Goal: Navigation & Orientation: Find specific page/section

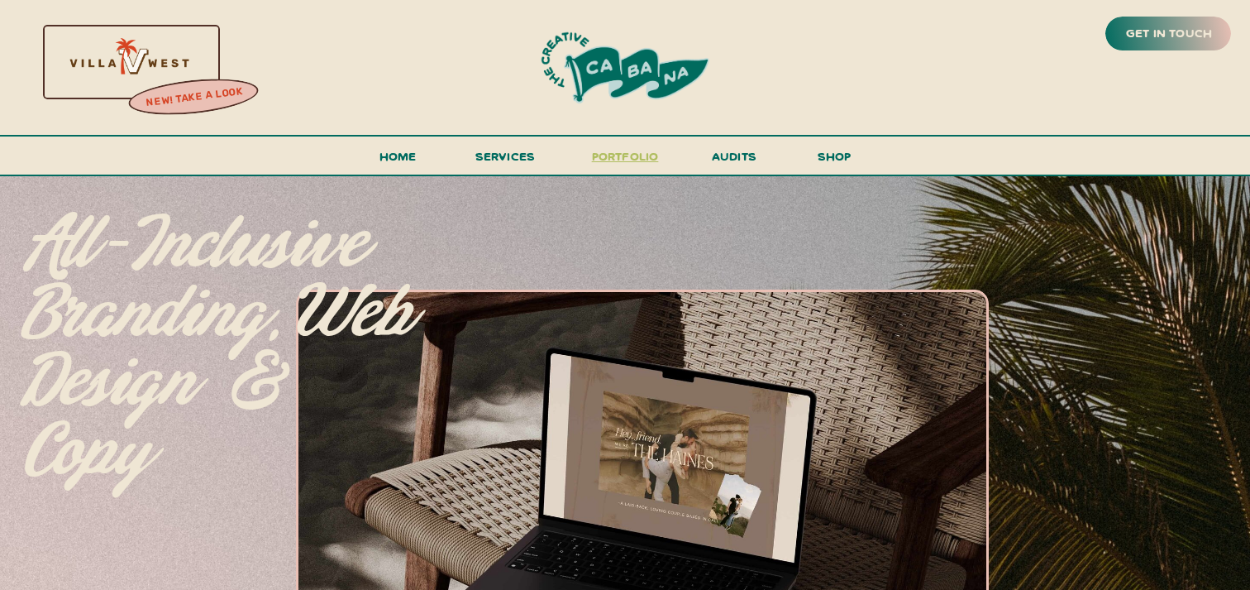
click at [629, 150] on h3 "portfolio" at bounding box center [625, 161] width 78 height 31
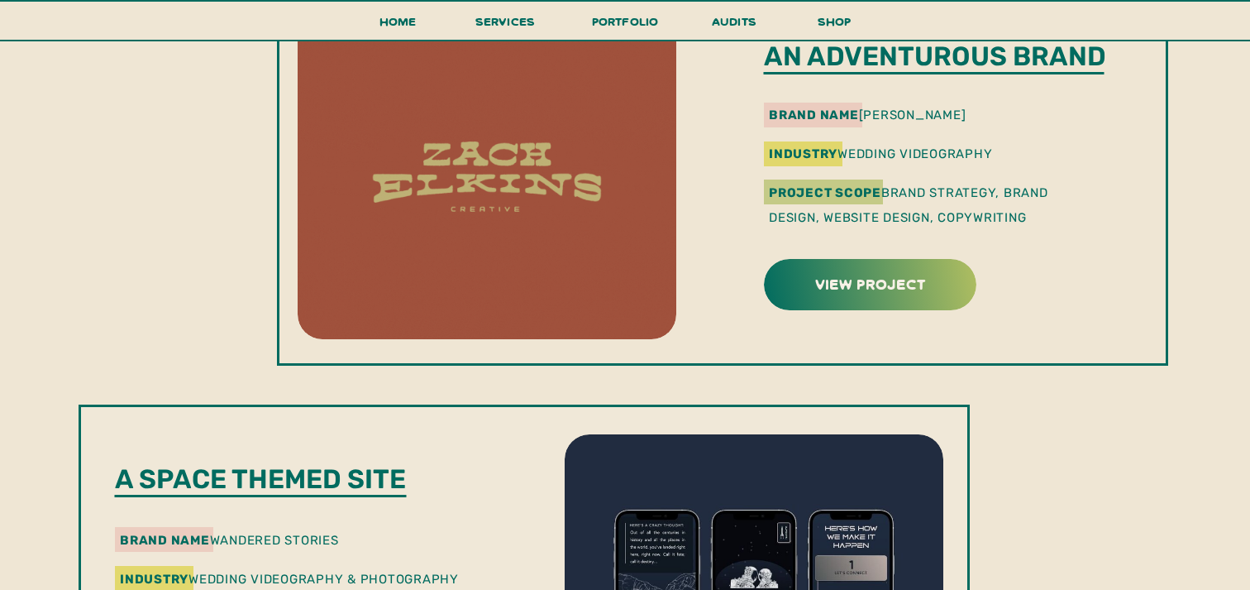
scroll to position [1818, 0]
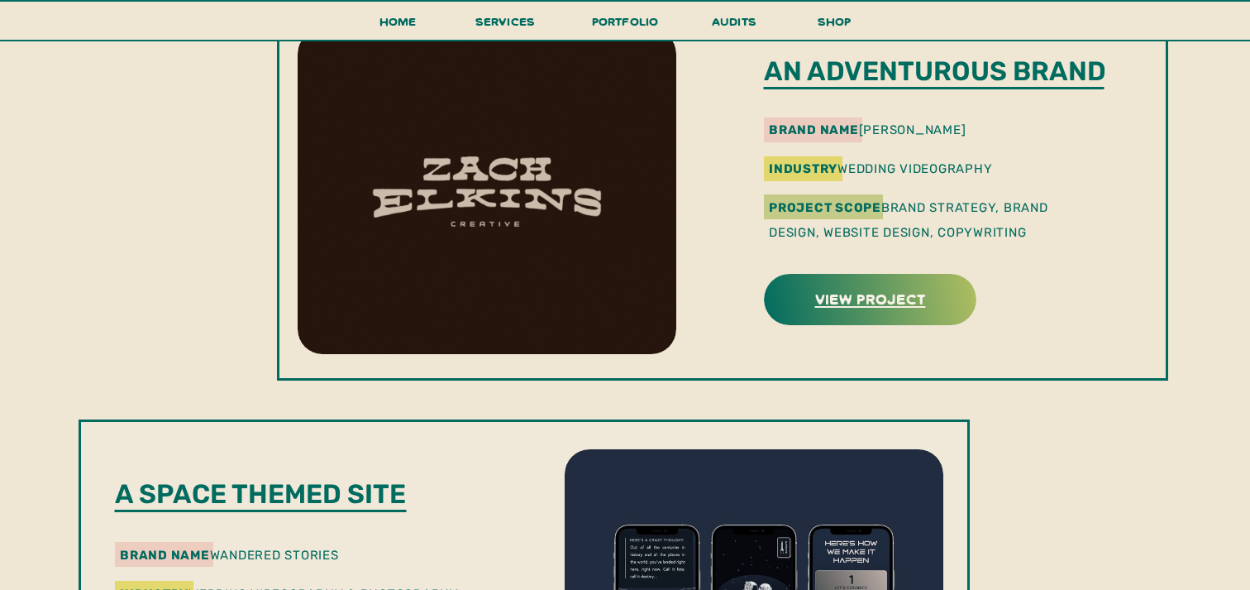
click at [825, 302] on h3 "view project" at bounding box center [871, 298] width 208 height 26
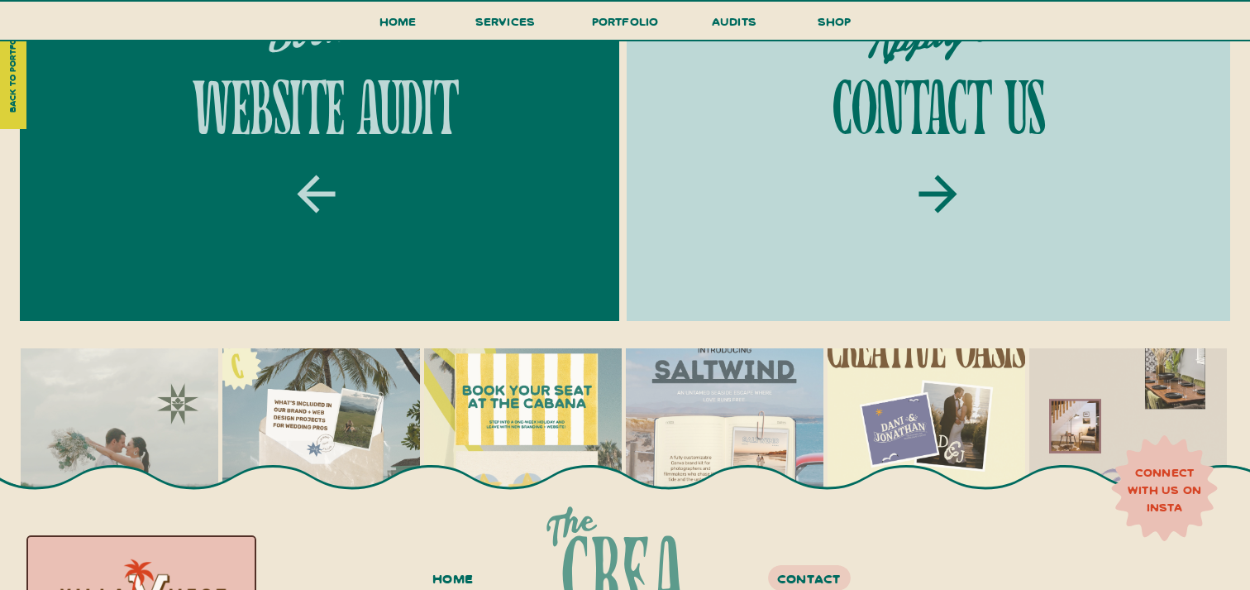
scroll to position [6015, 0]
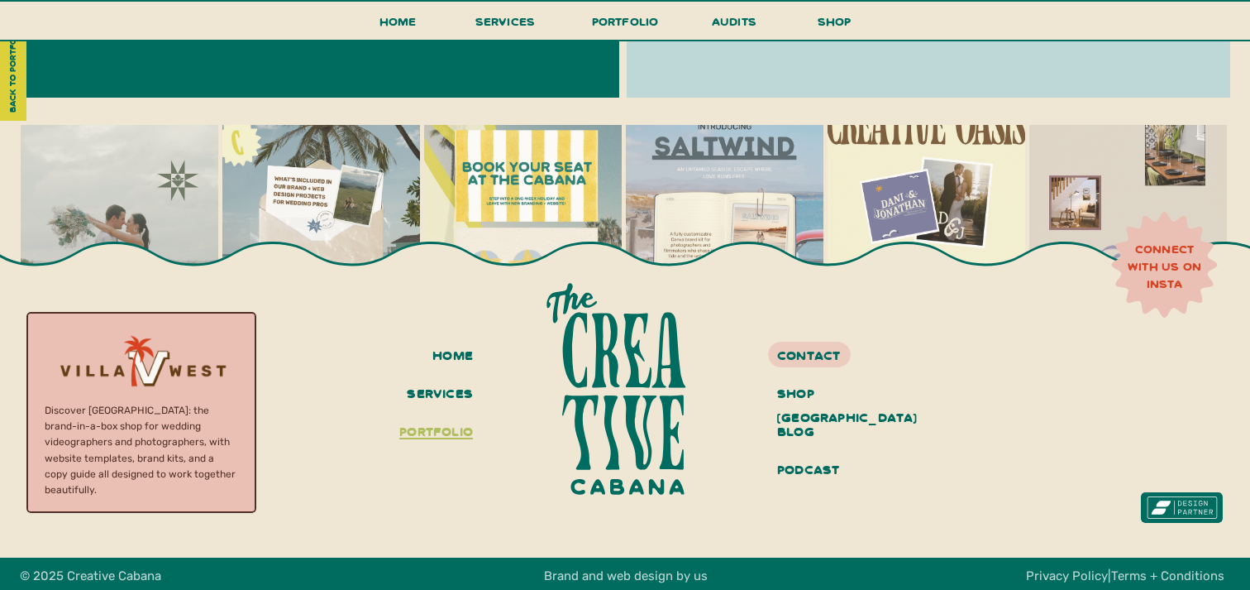
click at [448, 427] on h3 "portfolio" at bounding box center [432, 432] width 82 height 28
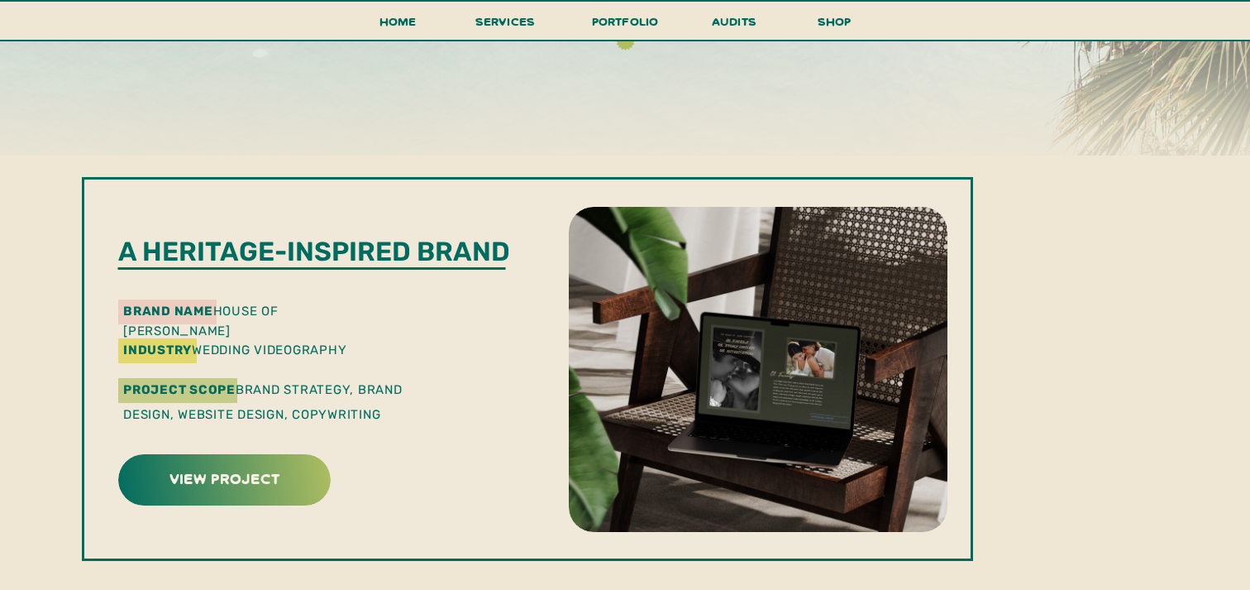
scroll to position [348, 0]
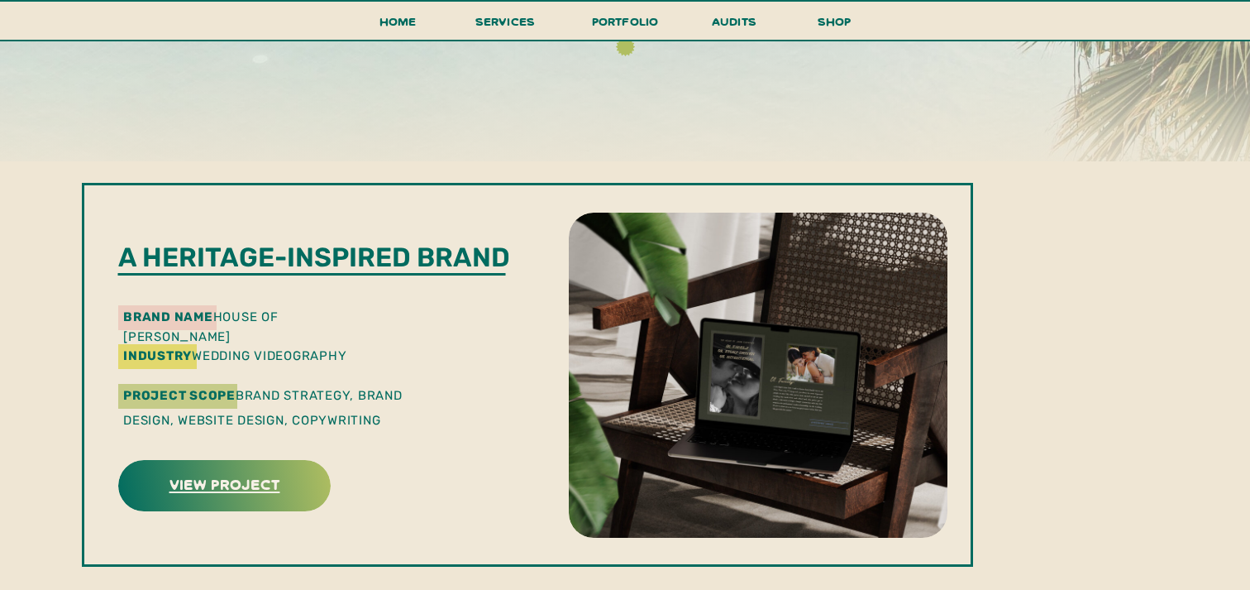
click at [267, 485] on h3 "view project" at bounding box center [225, 484] width 208 height 26
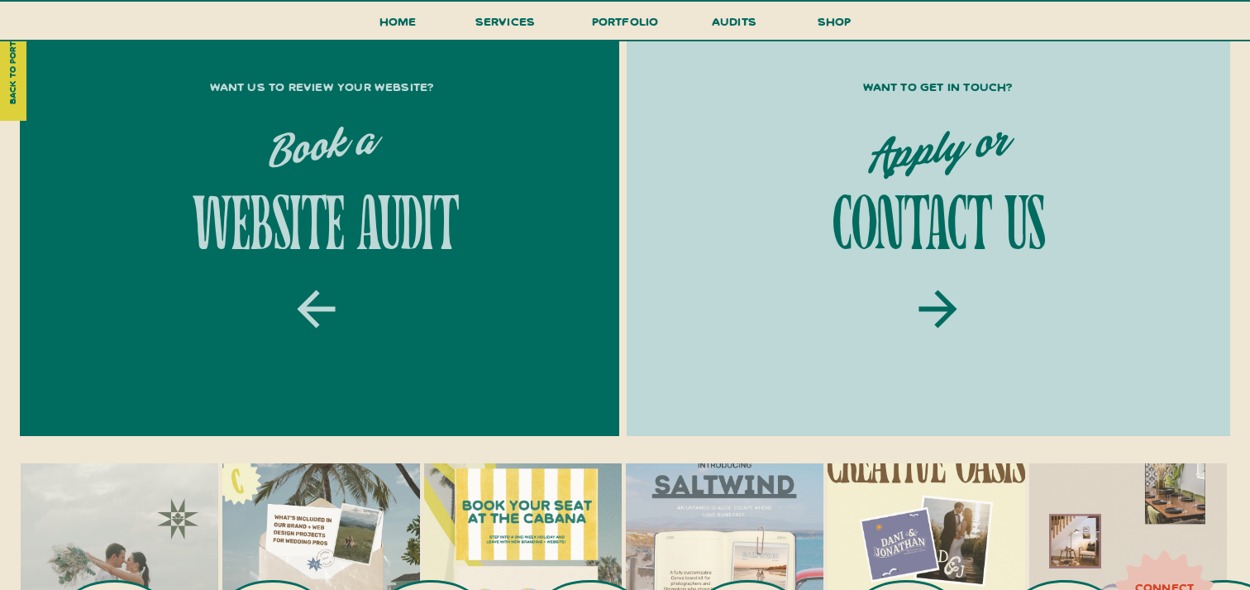
scroll to position [5582, 0]
